Goal: Use online tool/utility

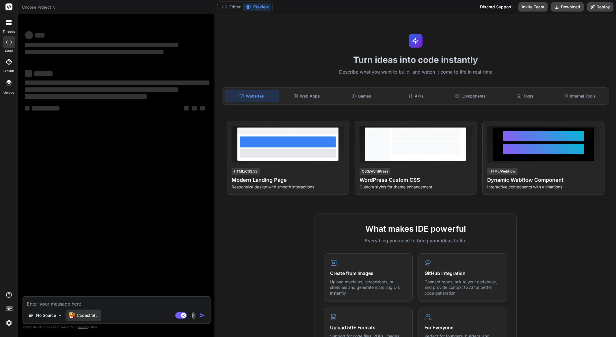
click at [78, 315] on p "Codestral .." at bounding box center [88, 316] width 22 height 6
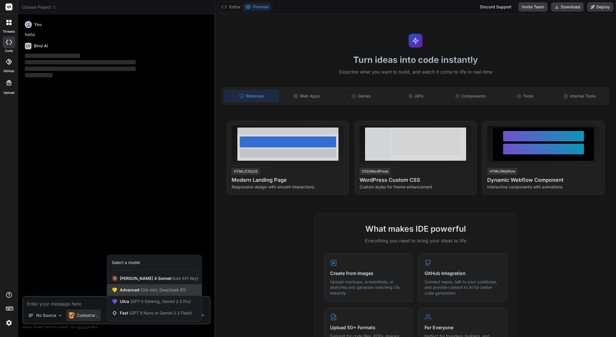
click at [135, 289] on span "Advanced (O4-mini, DeepSeek R1)" at bounding box center [153, 290] width 66 height 6
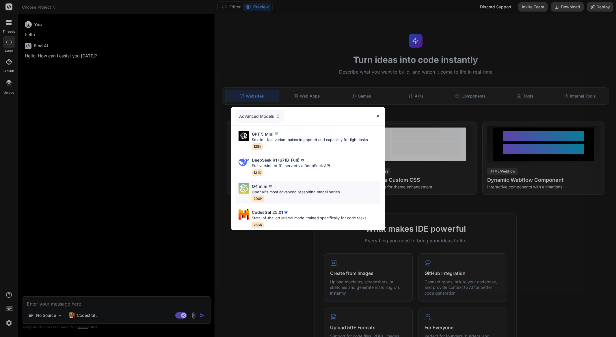
click at [283, 187] on div "O4 mini" at bounding box center [296, 186] width 88 height 6
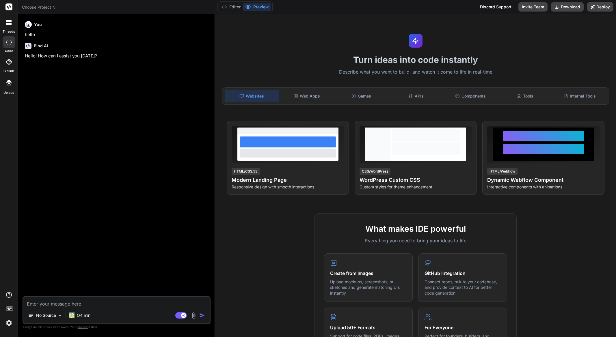
click at [194, 315] on img at bounding box center [193, 315] width 7 height 7
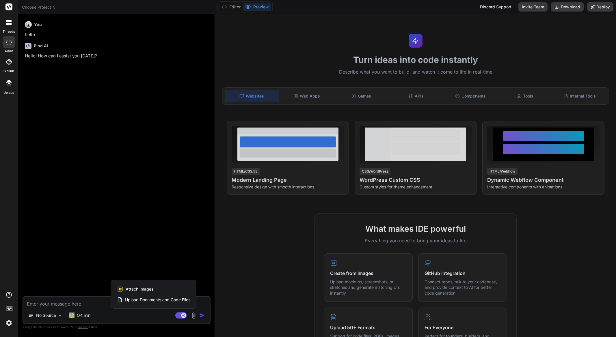
click at [139, 299] on span "Upload Documents and Code Files" at bounding box center [157, 300] width 65 height 6
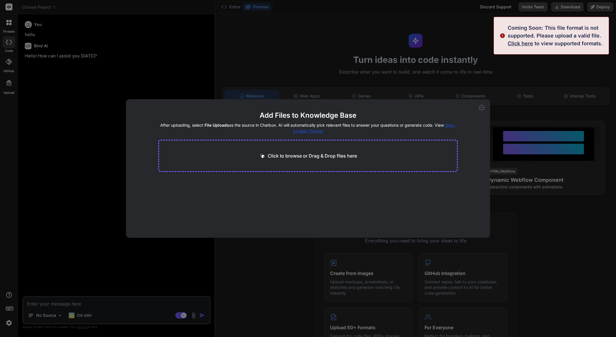
click at [525, 43] on span "Click here" at bounding box center [520, 43] width 25 height 6
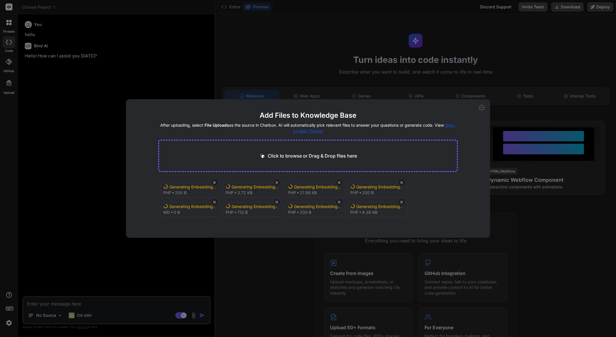
click at [484, 106] on div "Add Files to Knowledge Base After uploading, select File Uploads as the source …" at bounding box center [308, 168] width 364 height 139
click at [481, 108] on icon at bounding box center [481, 108] width 2 height 0
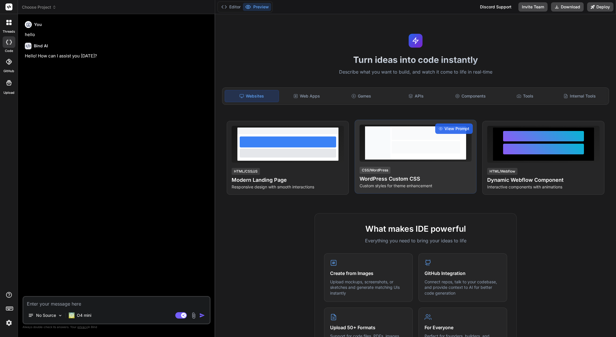
click at [387, 139] on div at bounding box center [377, 142] width 25 height 33
click at [451, 128] on span "View Prompt" at bounding box center [456, 129] width 25 height 6
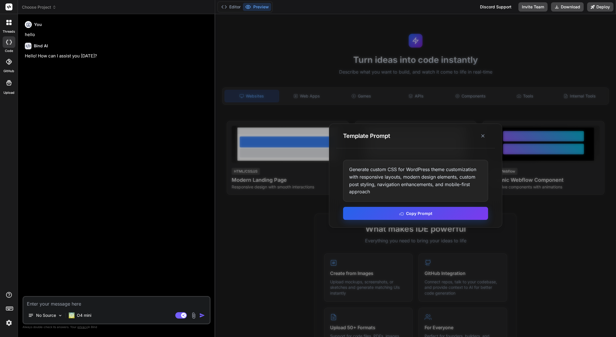
click at [423, 212] on button "Copy Prompt" at bounding box center [415, 213] width 145 height 13
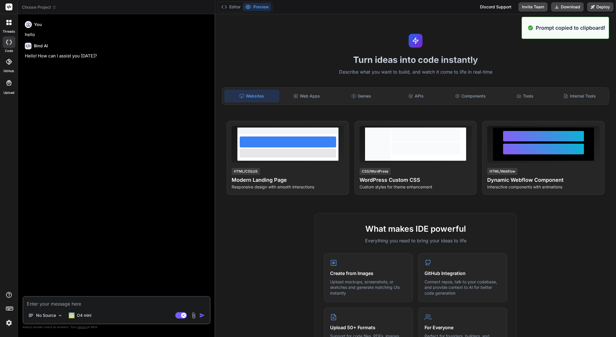
click at [105, 307] on div "No Source O4 mini Agent Mode. When this toggle is activated, AI automatically m…" at bounding box center [117, 310] width 188 height 28
click at [120, 301] on textarea at bounding box center [116, 302] width 186 height 10
paste textarea "Generate custom CSS for WordPress theme customization with responsive layouts, …"
type textarea "x"
type textarea "Generate custom CSS for WordPress theme customization with responsive layouts, …"
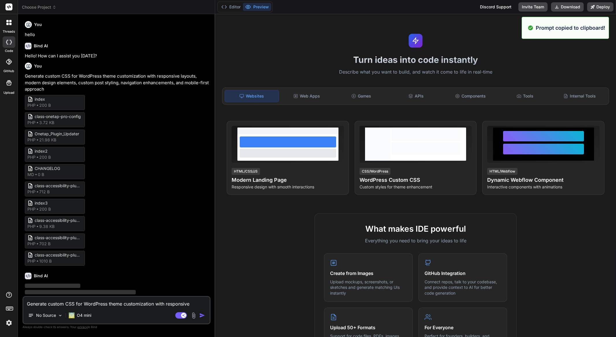
type textarea "x"
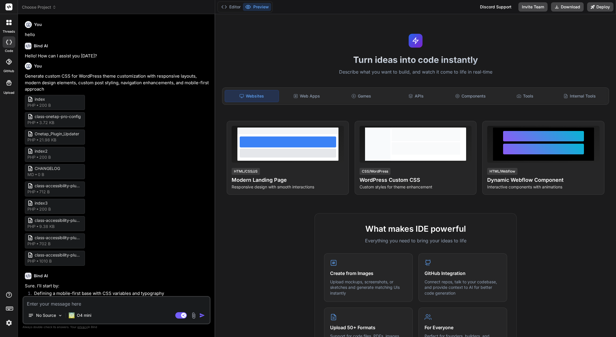
type textarea "x"
